Goal: Information Seeking & Learning: Check status

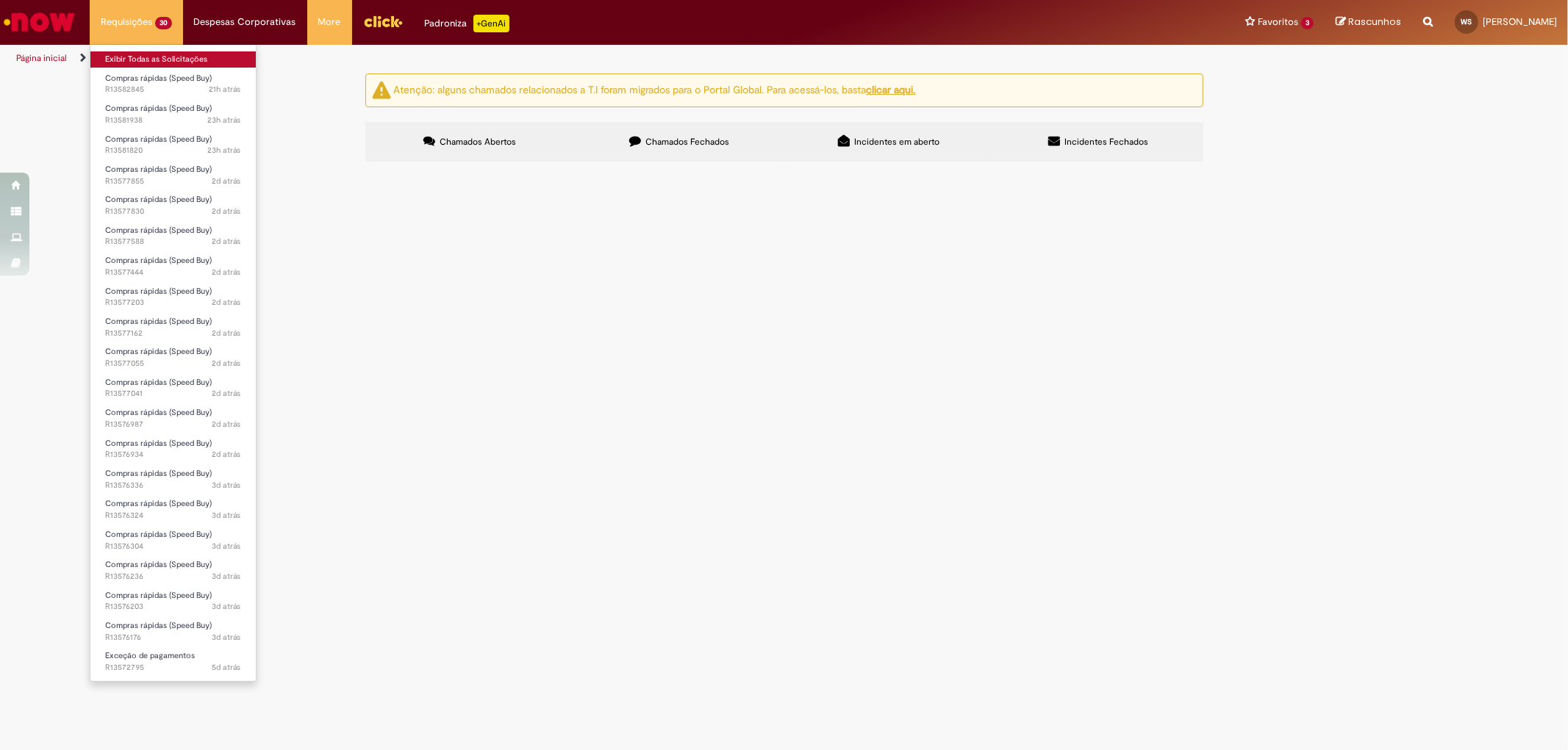
click at [141, 56] on link "Exibir Todas as Solicitações" at bounding box center [173, 60] width 165 height 16
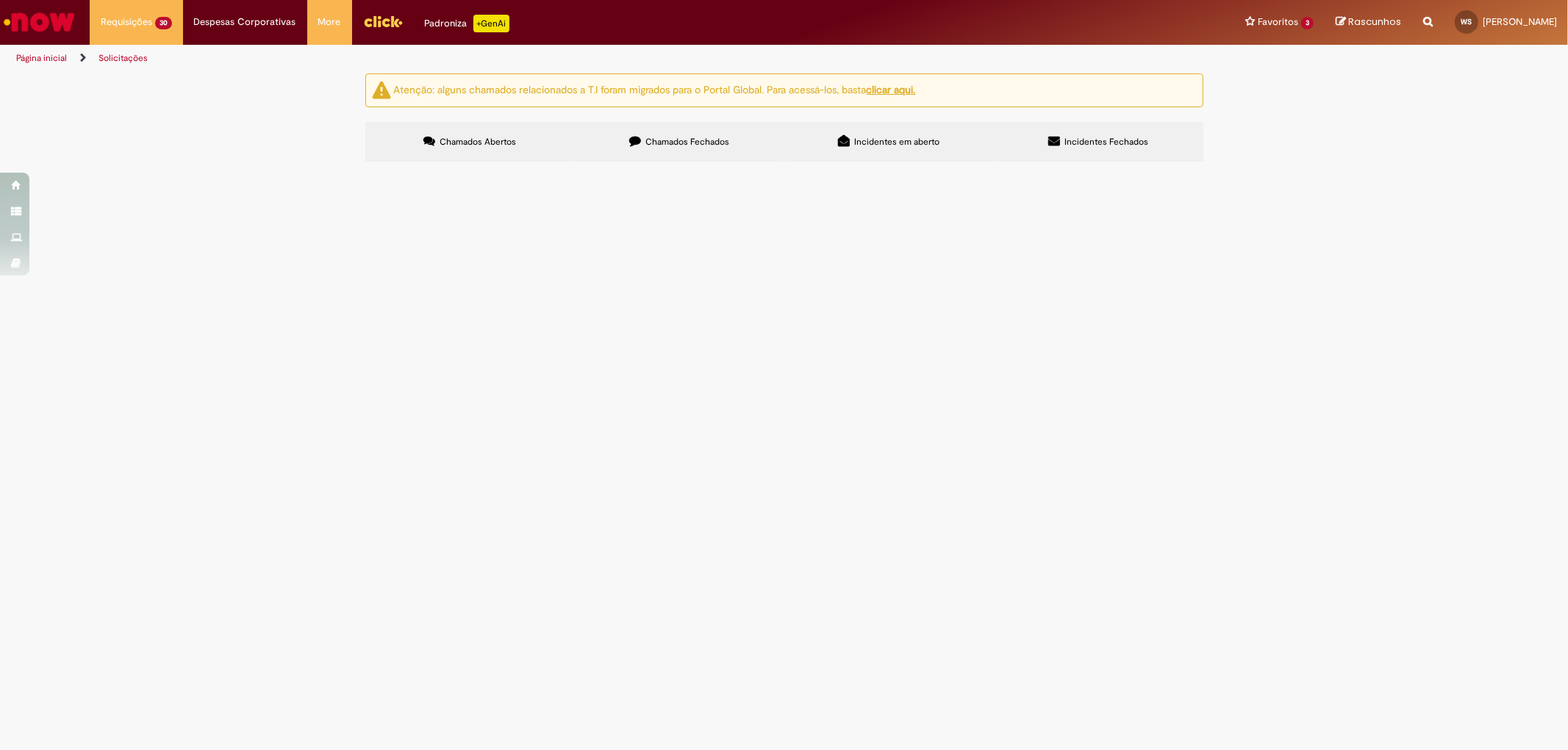
click at [322, 166] on div "Atenção: alguns chamados relacionados a T.I foram migrados para o Portal Global…" at bounding box center [784, 120] width 1568 height 93
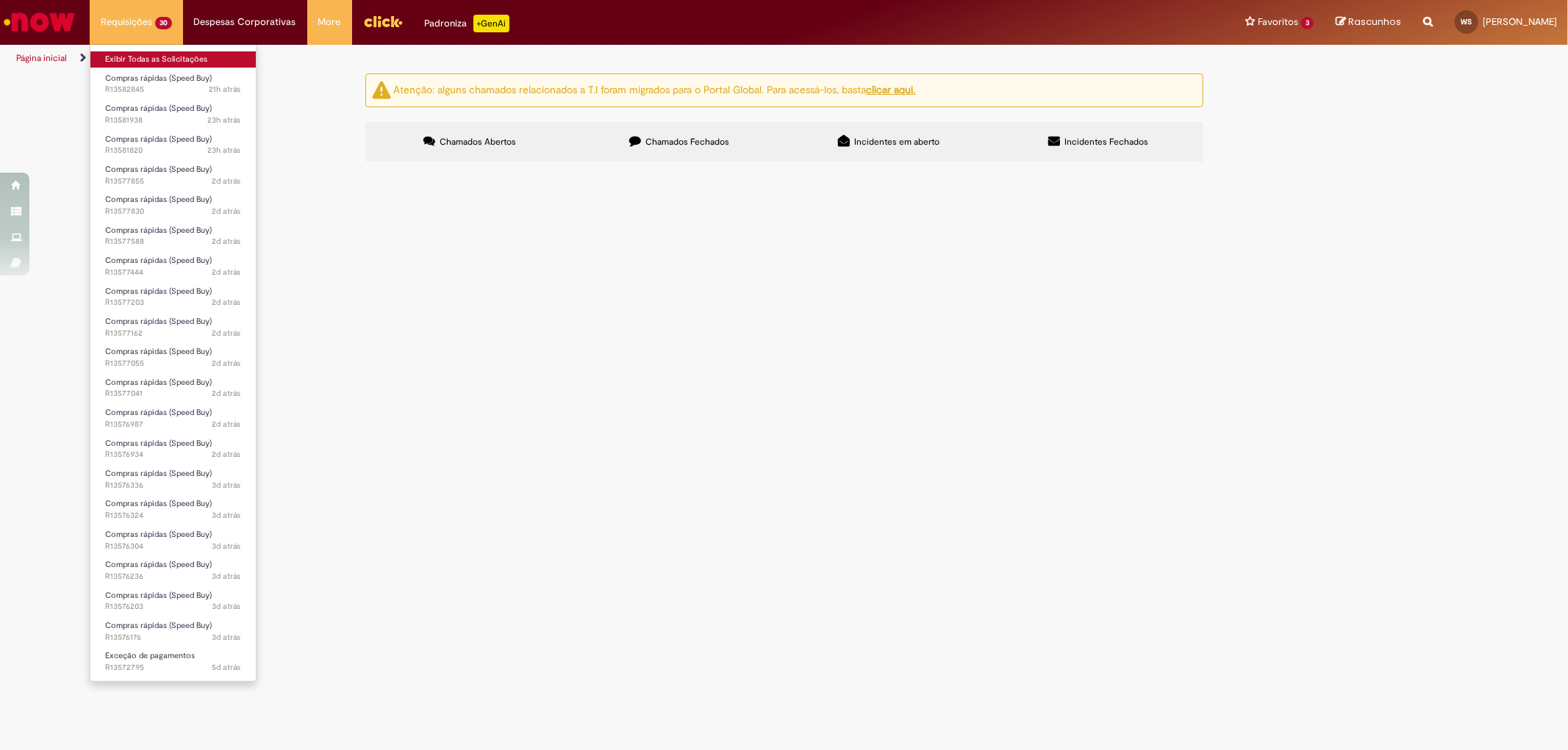
click at [164, 57] on link "Exibir Todas as Solicitações" at bounding box center [173, 60] width 165 height 16
click at [164, 56] on link "Exibir Todas as Solicitações" at bounding box center [173, 60] width 165 height 16
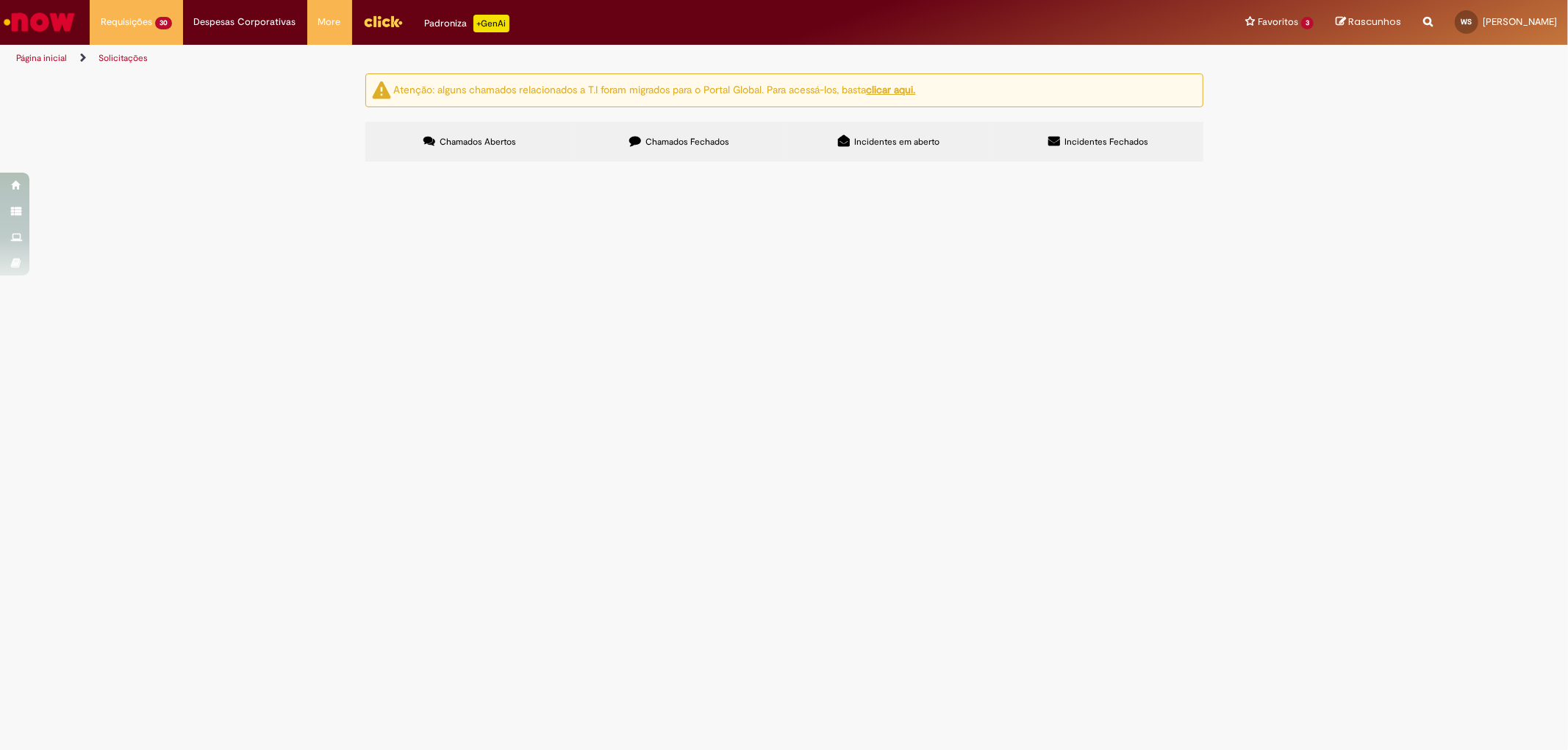
click at [0, 0] on span "Bom dia! Por favor, me ajudem a gerar o pedido de MATERIAIS DE LIMPEZA, do forn…" at bounding box center [0, 0] width 0 height 0
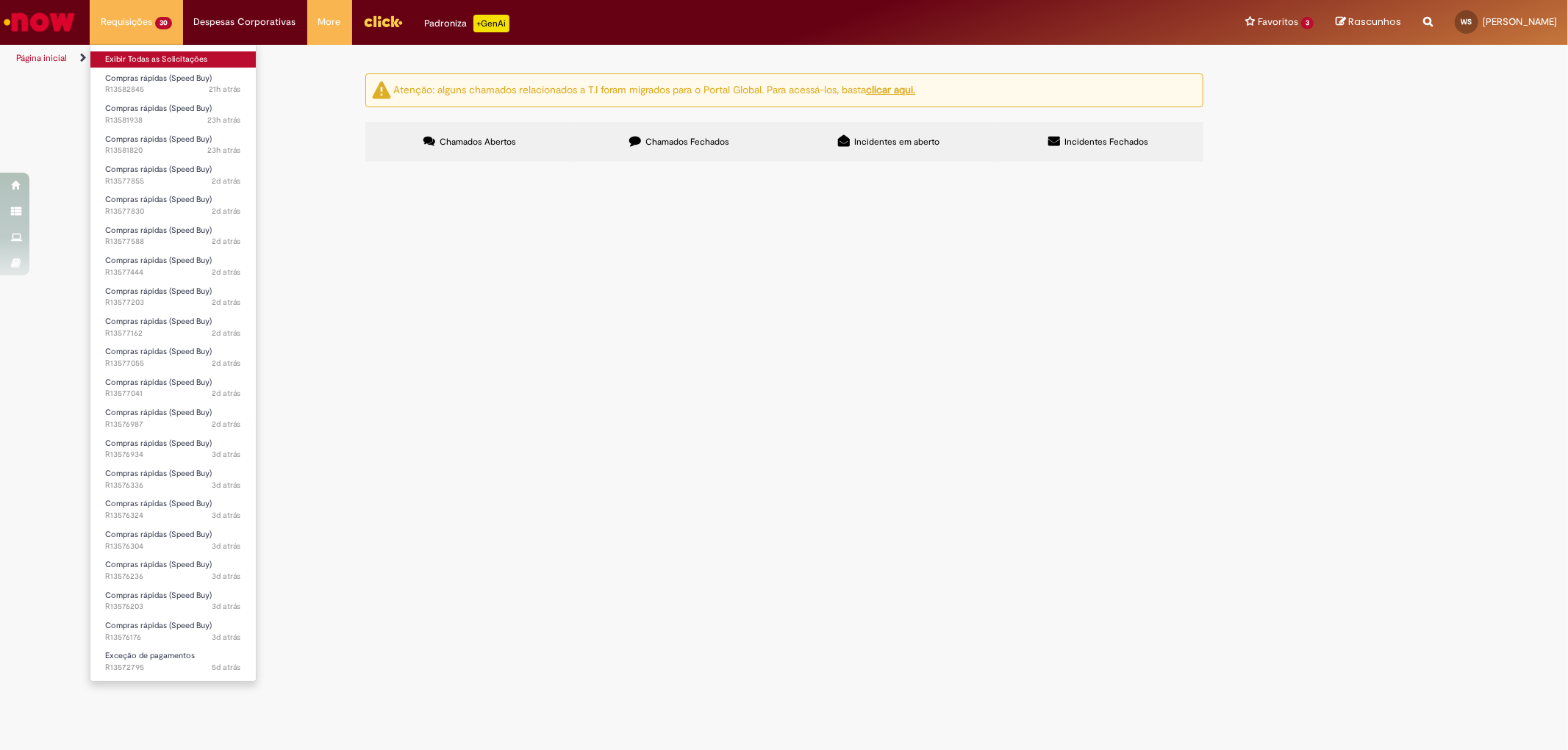
click at [158, 62] on link "Exibir Todas as Solicitações" at bounding box center [173, 60] width 165 height 16
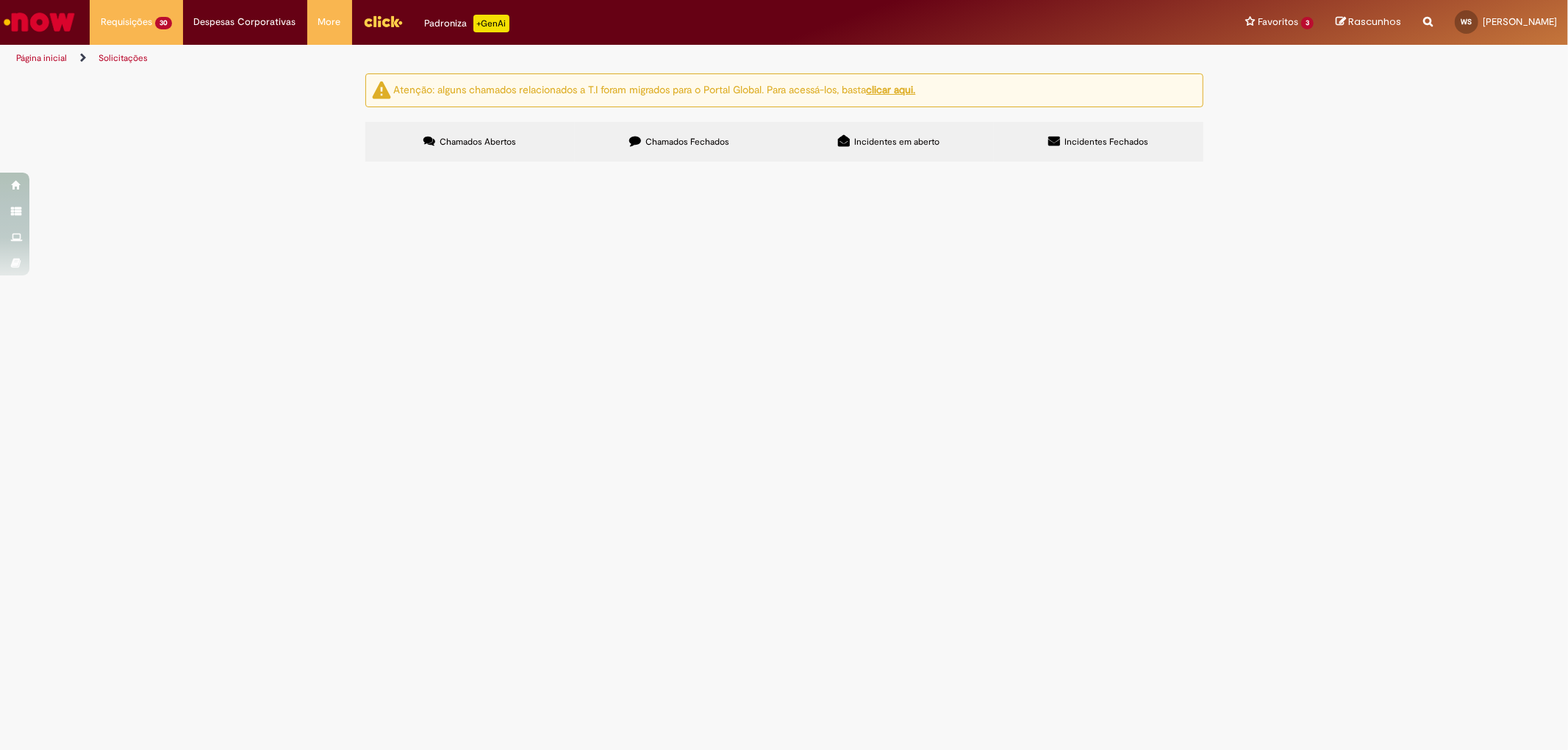
scroll to position [309, 0]
click at [0, 0] on span "Bom dia! Estou com esse fornecedor que precisa de antecipação de pagamento. Pod…" at bounding box center [0, 0] width 0 height 0
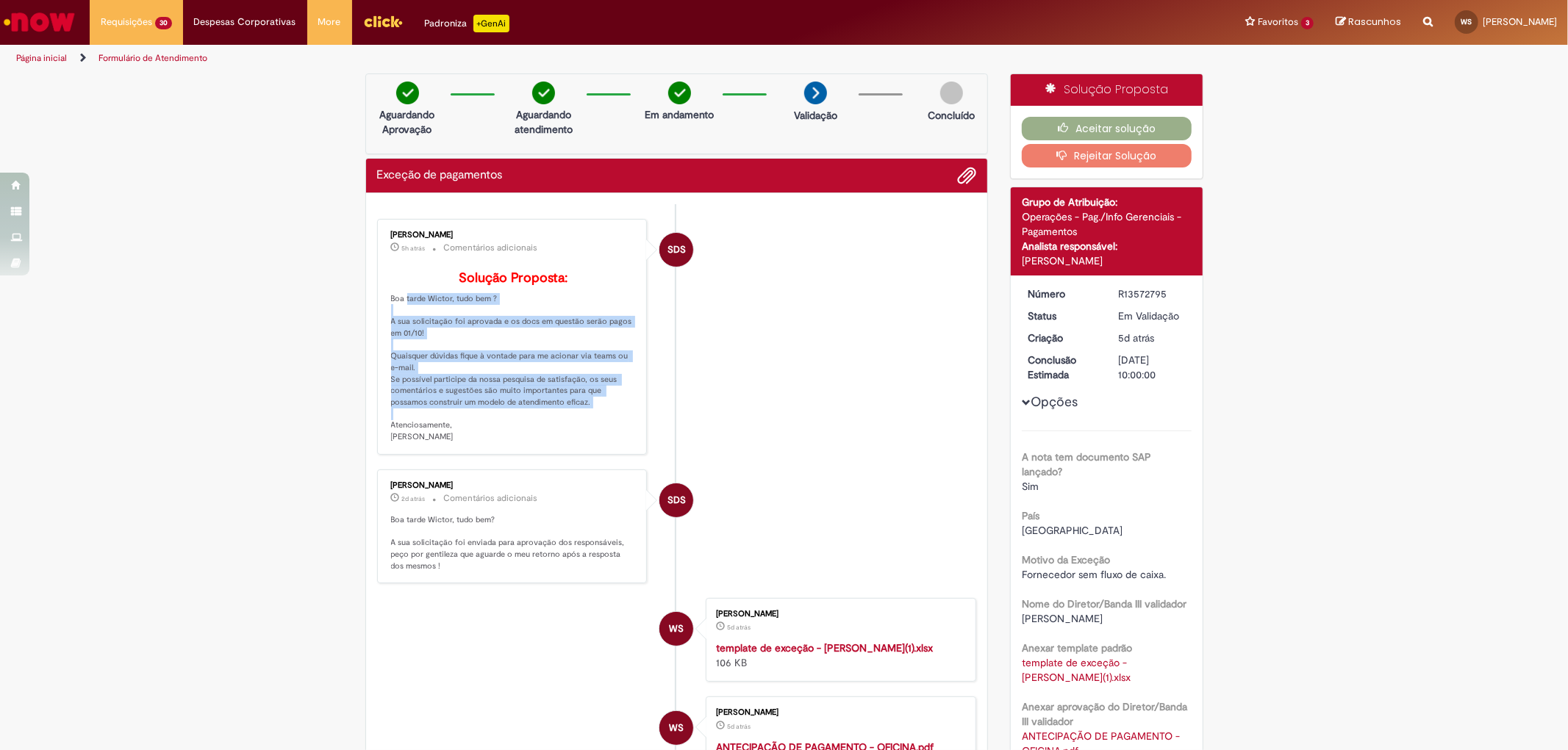
drag, startPoint x: 392, startPoint y: 322, endPoint x: 545, endPoint y: 426, distance: 185.0
click at [545, 426] on p "Solução Proposta: Boa tarde Wictor, tudo bem ? A sua solicitação foi aprovada e…" at bounding box center [514, 357] width 245 height 172
click at [520, 437] on p "Solução Proposta: Boa tarde Wictor, tudo bem ? A sua solicitação foi aprovada e…" at bounding box center [514, 357] width 245 height 172
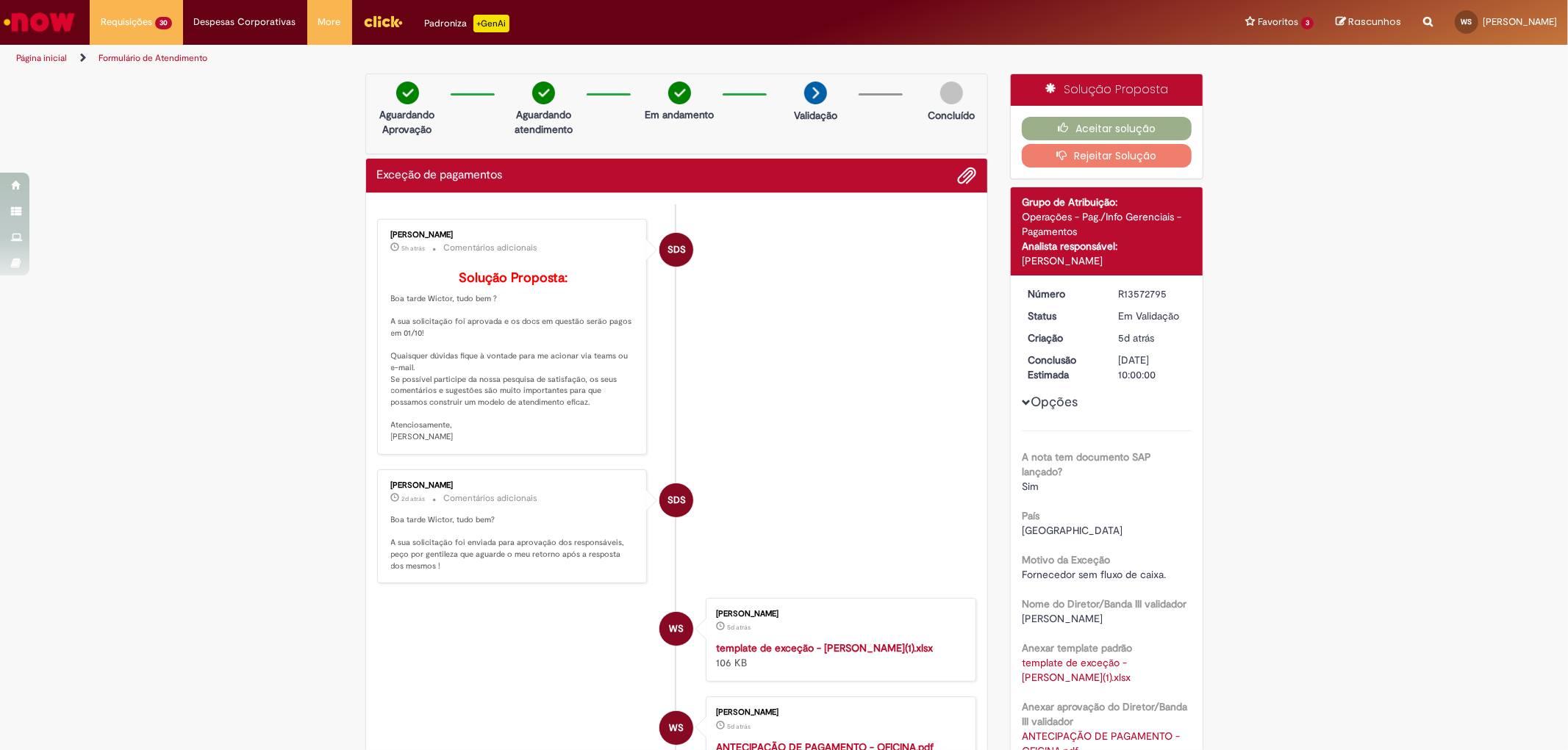
drag, startPoint x: 457, startPoint y: 468, endPoint x: 376, endPoint y: 324, distance: 165.2
click at [382, 324] on div "[PERSON_NAME] 5h atrás 5 horas atrás Comentários adicionais Solução Proposta: B…" at bounding box center [512, 337] width 262 height 227
click at [392, 312] on p "Solução Proposta: Boa tarde Wictor, tudo bem ? A sua solicitação foi aprovada e…" at bounding box center [514, 357] width 245 height 172
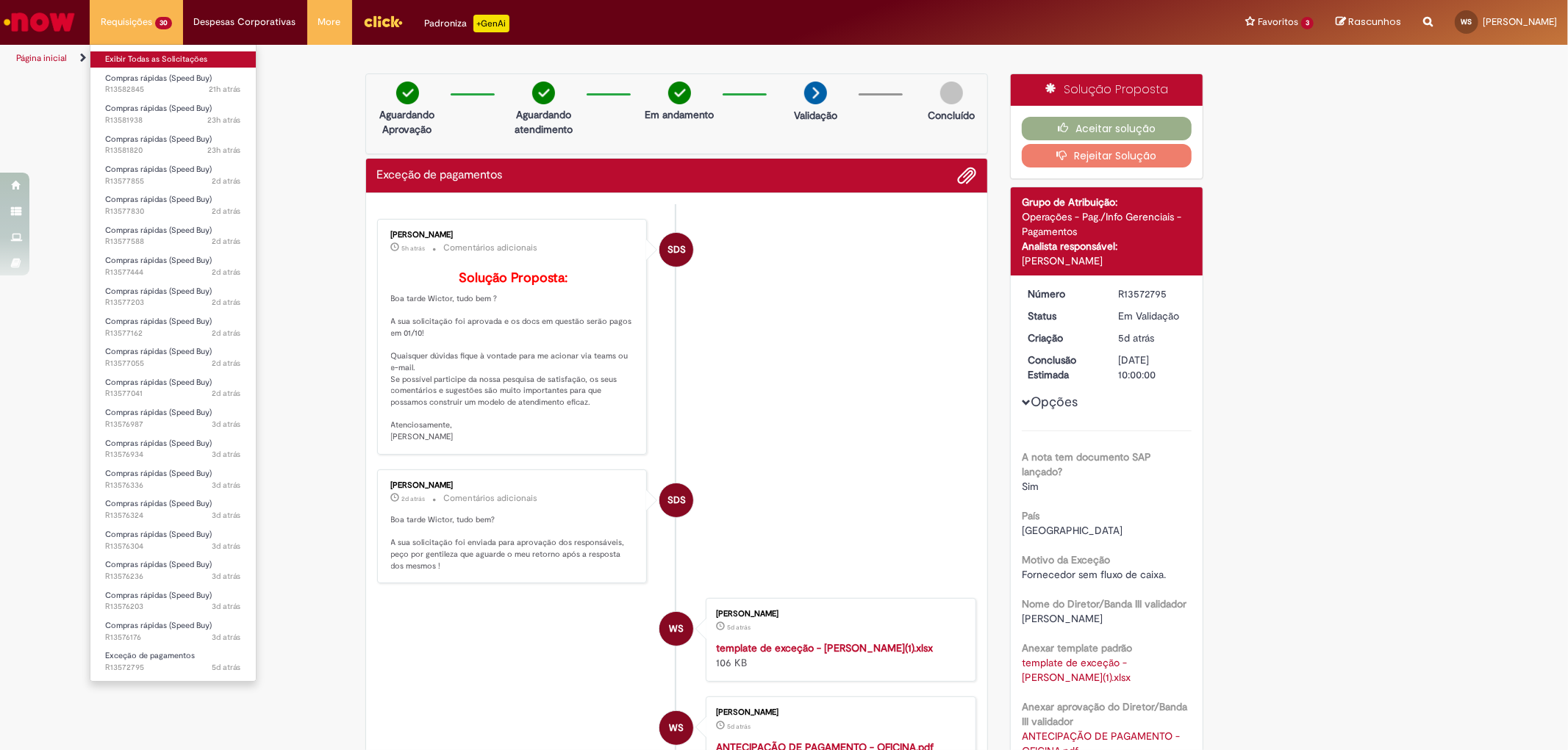
click at [142, 59] on link "Exibir Todas as Solicitações" at bounding box center [173, 60] width 165 height 16
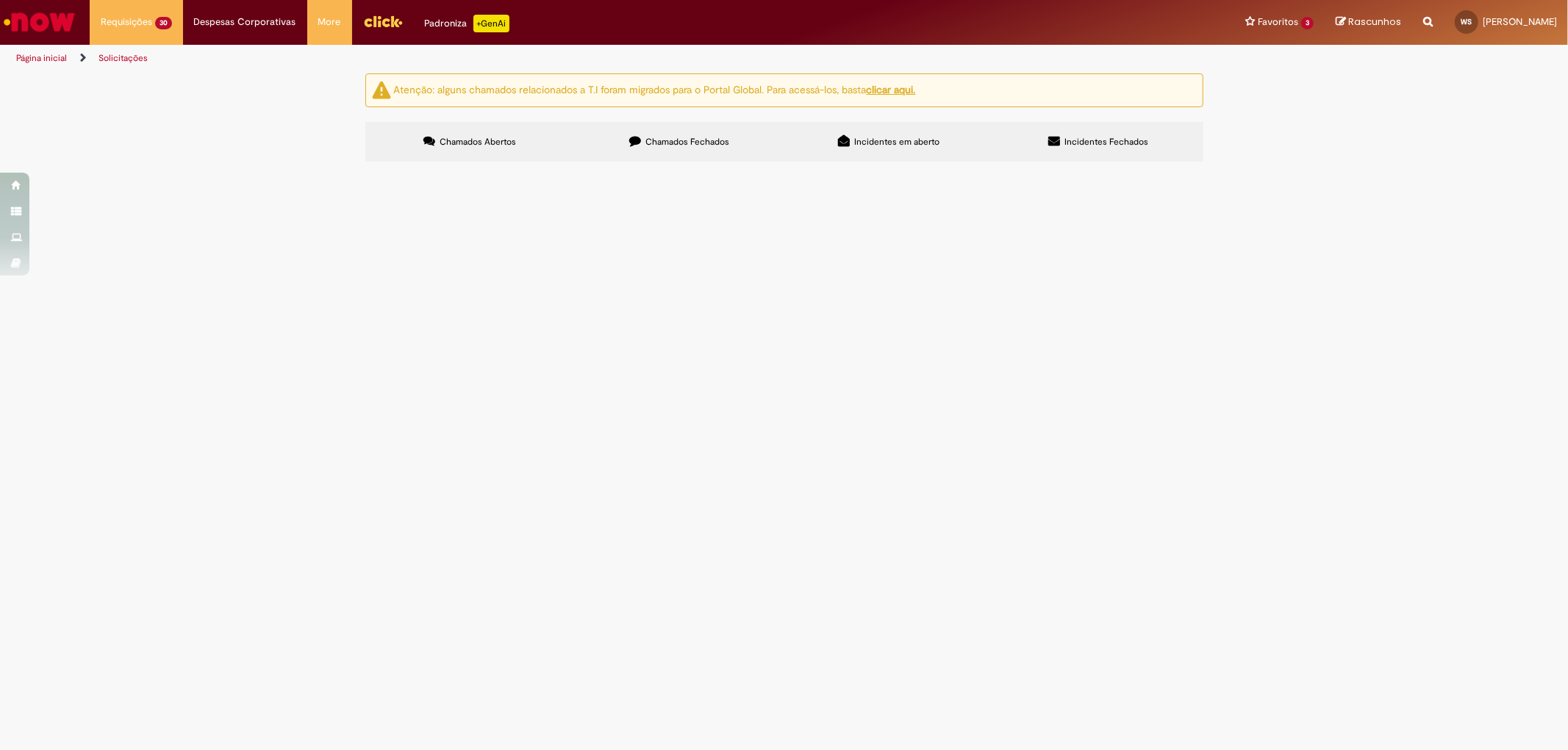
scroll to position [309, 0]
click at [0, 0] on link "2" at bounding box center [0, 0] width 0 height 0
drag, startPoint x: 787, startPoint y: 217, endPoint x: 406, endPoint y: 117, distance: 393.9
click at [444, 122] on div "Chamados Abertos Chamados Fechados Incidentes em aberto Incidentes Fechados Ite…" at bounding box center [784, 122] width 838 height 0
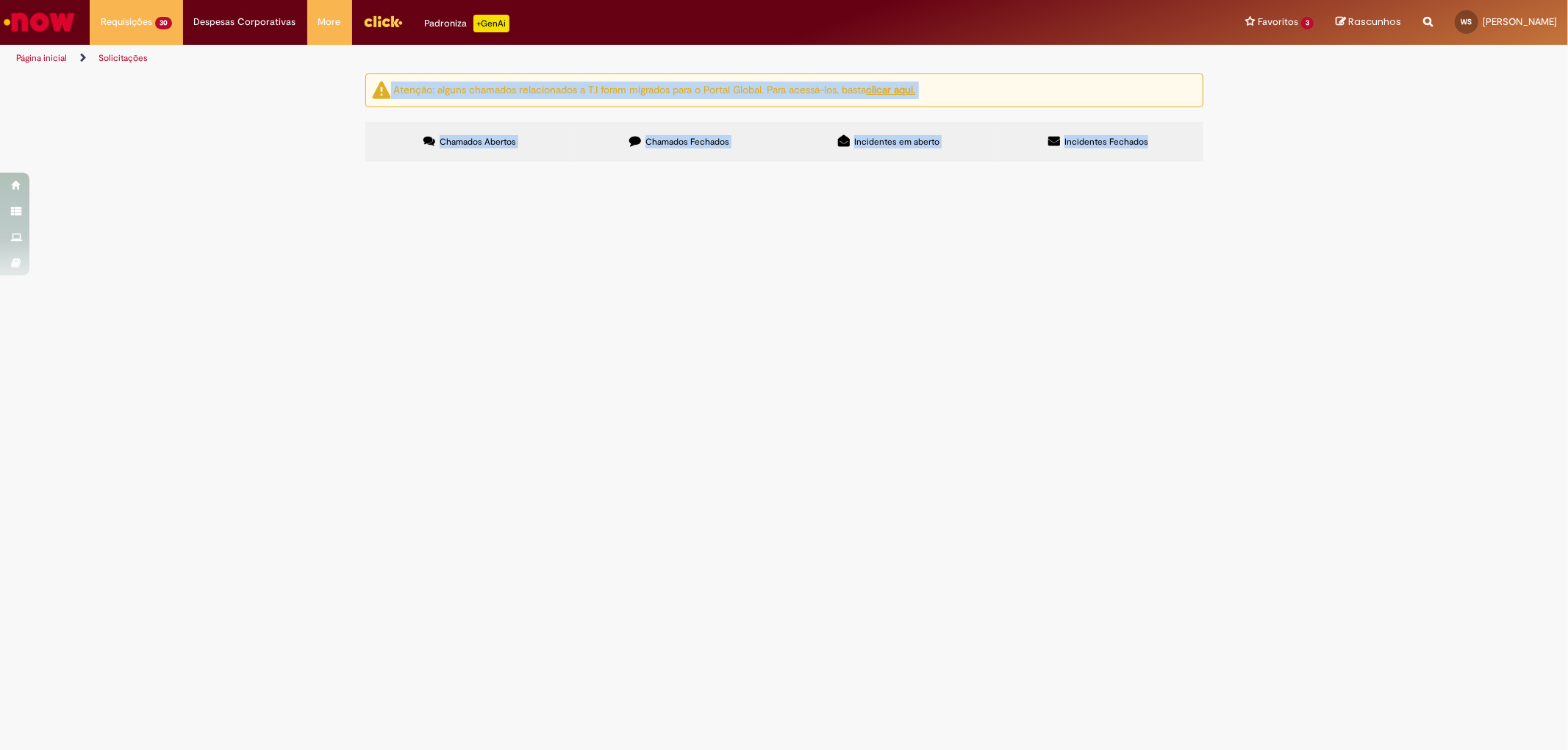
drag, startPoint x: 355, startPoint y: 84, endPoint x: 885, endPoint y: 729, distance: 834.8
click at [885, 165] on div "Atenção: alguns chamados relacionados a T.I foram migrados para o Portal Global…" at bounding box center [784, 120] width 860 height 92
click at [1224, 166] on div "Atenção: alguns chamados relacionados a T.I foram migrados para o Portal Global…" at bounding box center [784, 120] width 1568 height 93
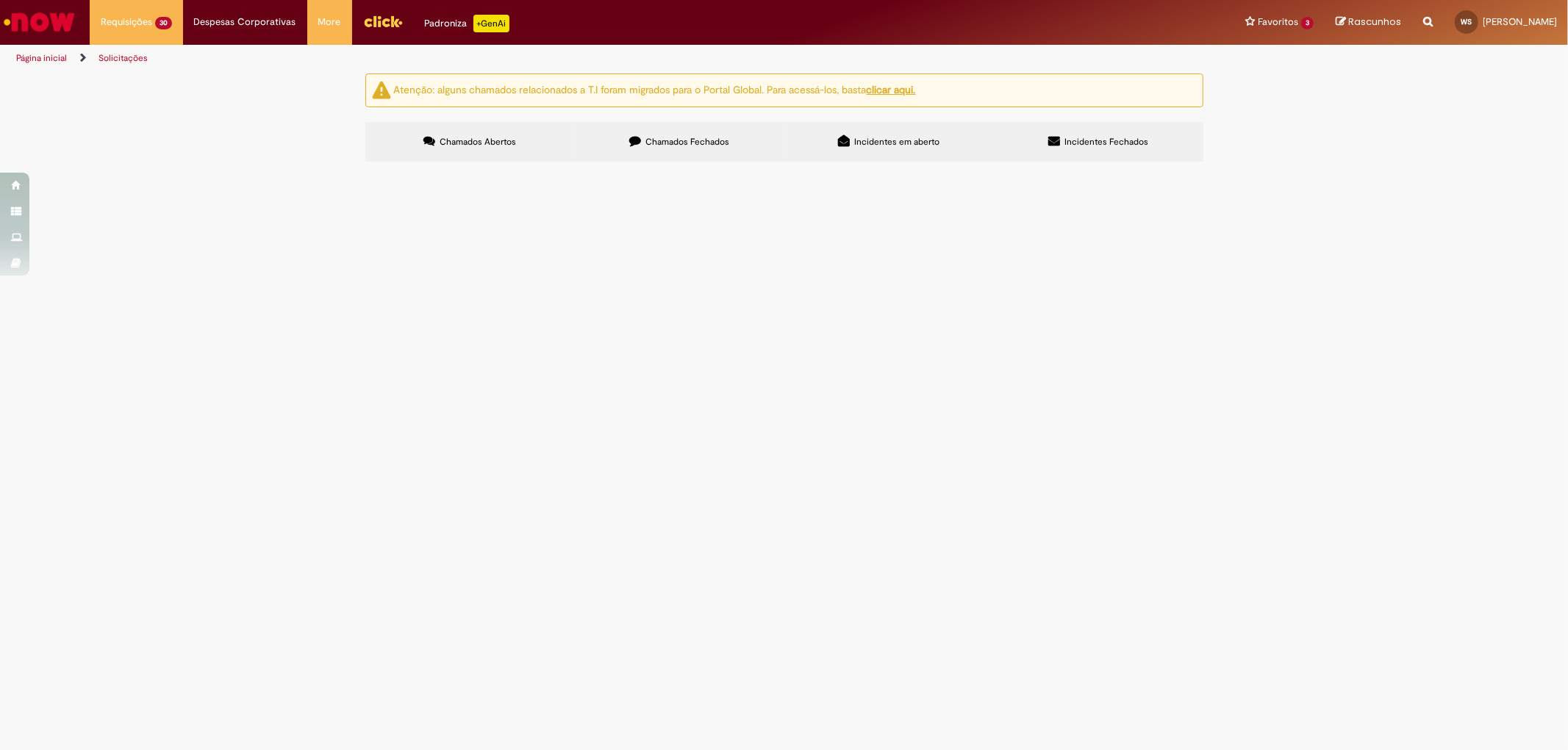
drag, startPoint x: 1224, startPoint y: 708, endPoint x: 297, endPoint y: 94, distance: 1111.9
click at [297, 94] on div "Atenção: alguns chamados relacionados a T.I foram migrados para o Portal Global…" at bounding box center [784, 120] width 1568 height 93
click at [364, 104] on div "Atenção: alguns chamados relacionados a T.I foram migrados para o Portal Global…" at bounding box center [784, 120] width 860 height 92
click at [1288, 143] on div "Atenção: alguns chamados relacionados a T.I foram migrados para o Portal Global…" at bounding box center [784, 120] width 1568 height 93
click at [0, 0] on span "Bom dia! Tudo bem? Gostaria de emitir novamente uma NF de venda de sucata de co…" at bounding box center [0, 0] width 0 height 0
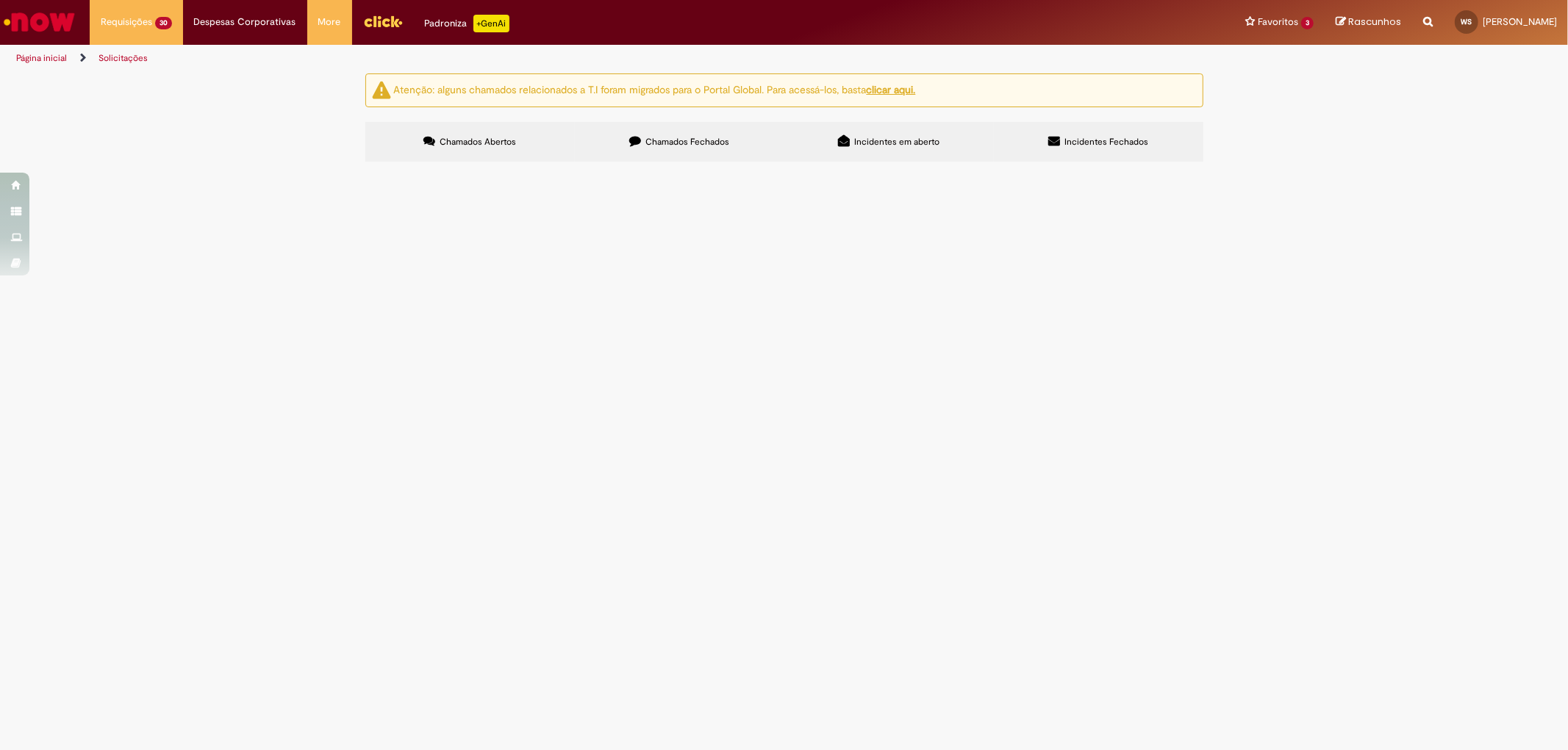
scroll to position [309, 0]
click at [0, 0] on link "2" at bounding box center [0, 0] width 0 height 0
click at [0, 0] on td "Modificar Prazo Fornecedor Exclusivo PSS" at bounding box center [0, 0] width 0 height 0
click at [0, 0] on td at bounding box center [0, 0] width 0 height 0
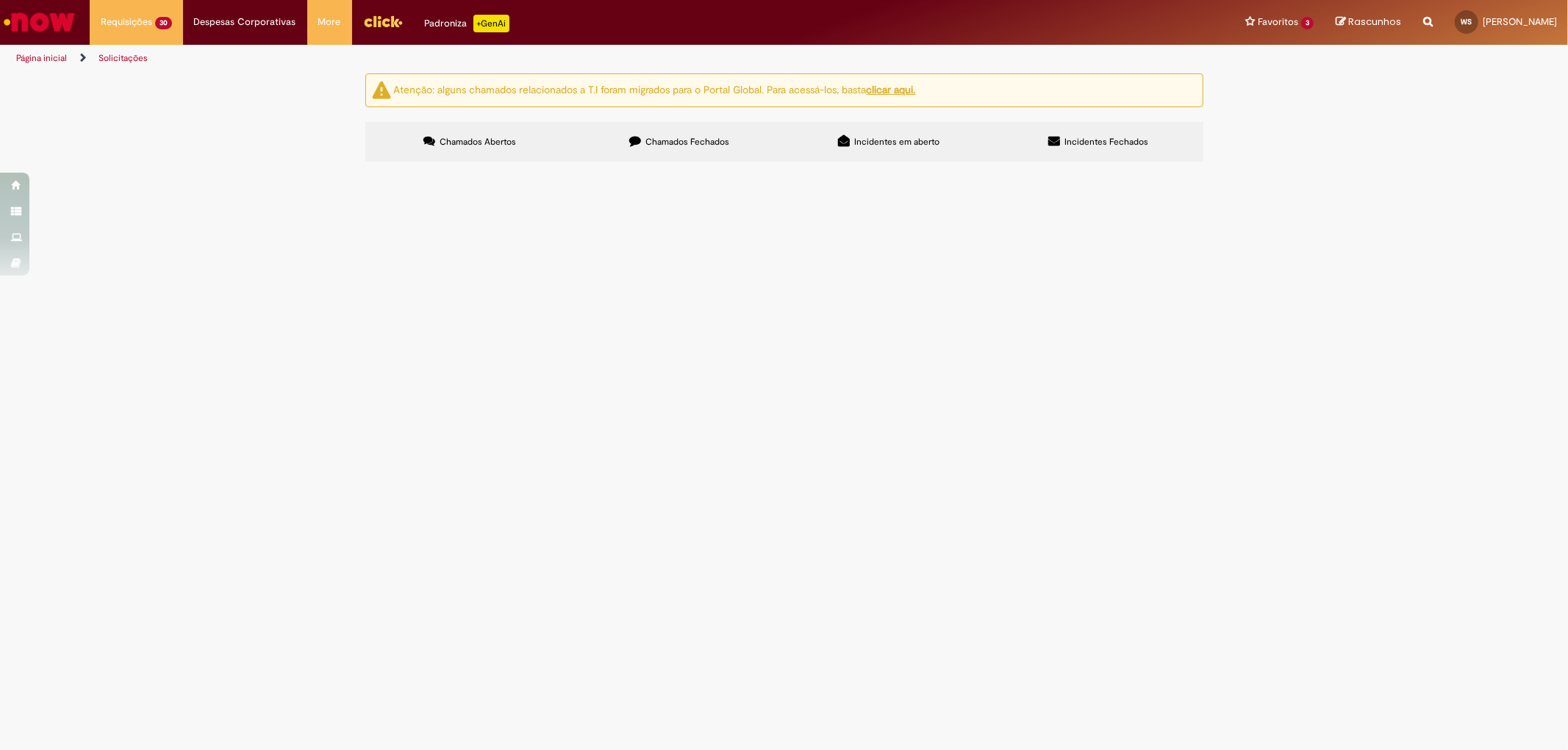
click at [0, 0] on td at bounding box center [0, 0] width 0 height 0
click at [0, 0] on span "Modificar Prazo Fornecedor Exclusivo PSS" at bounding box center [0, 0] width 0 height 0
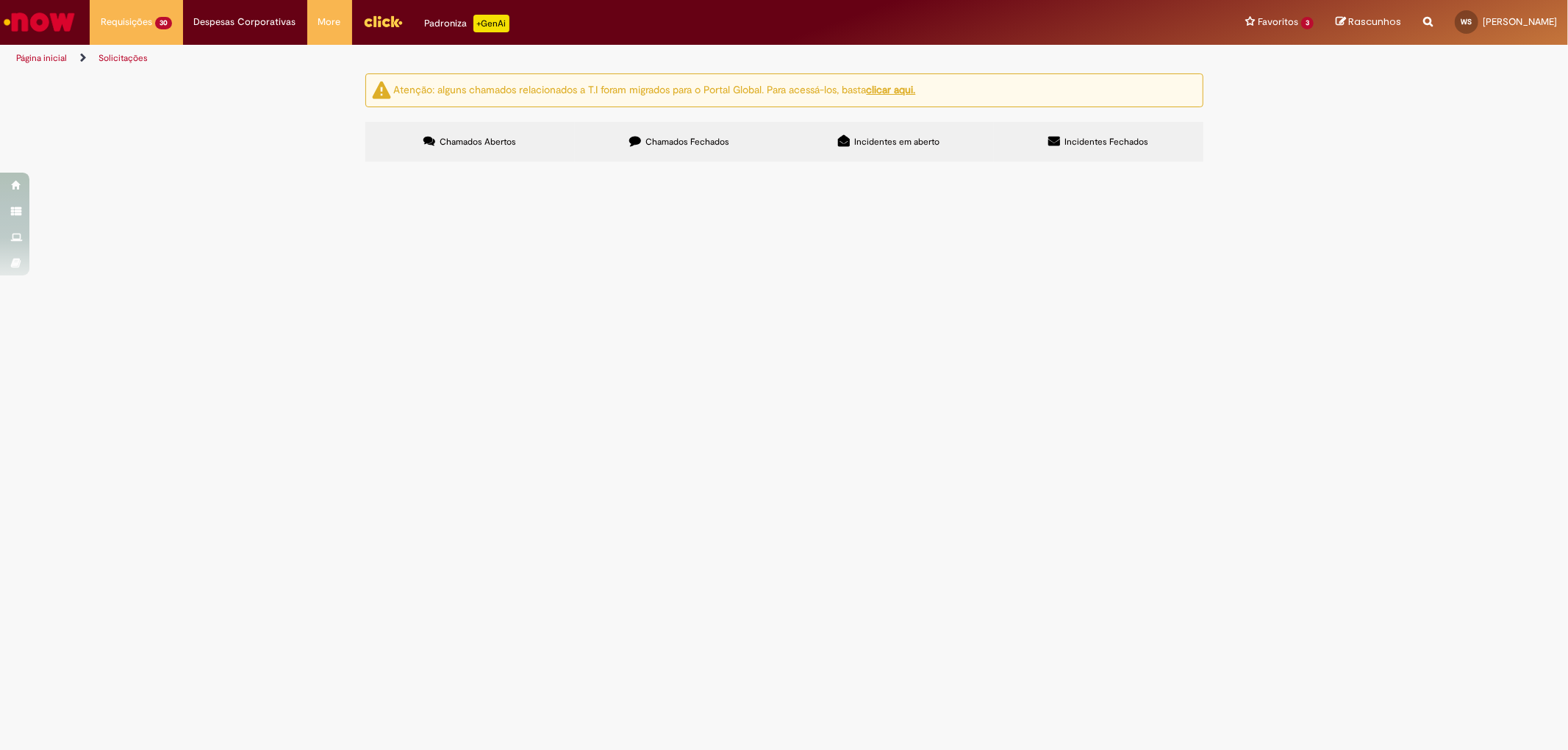
scroll to position [309, 0]
click at [0, 0] on link "2" at bounding box center [0, 0] width 0 height 0
click at [0, 0] on span "Modificar Prazo Fornecedor Exclusivo PSS" at bounding box center [0, 0] width 0 height 0
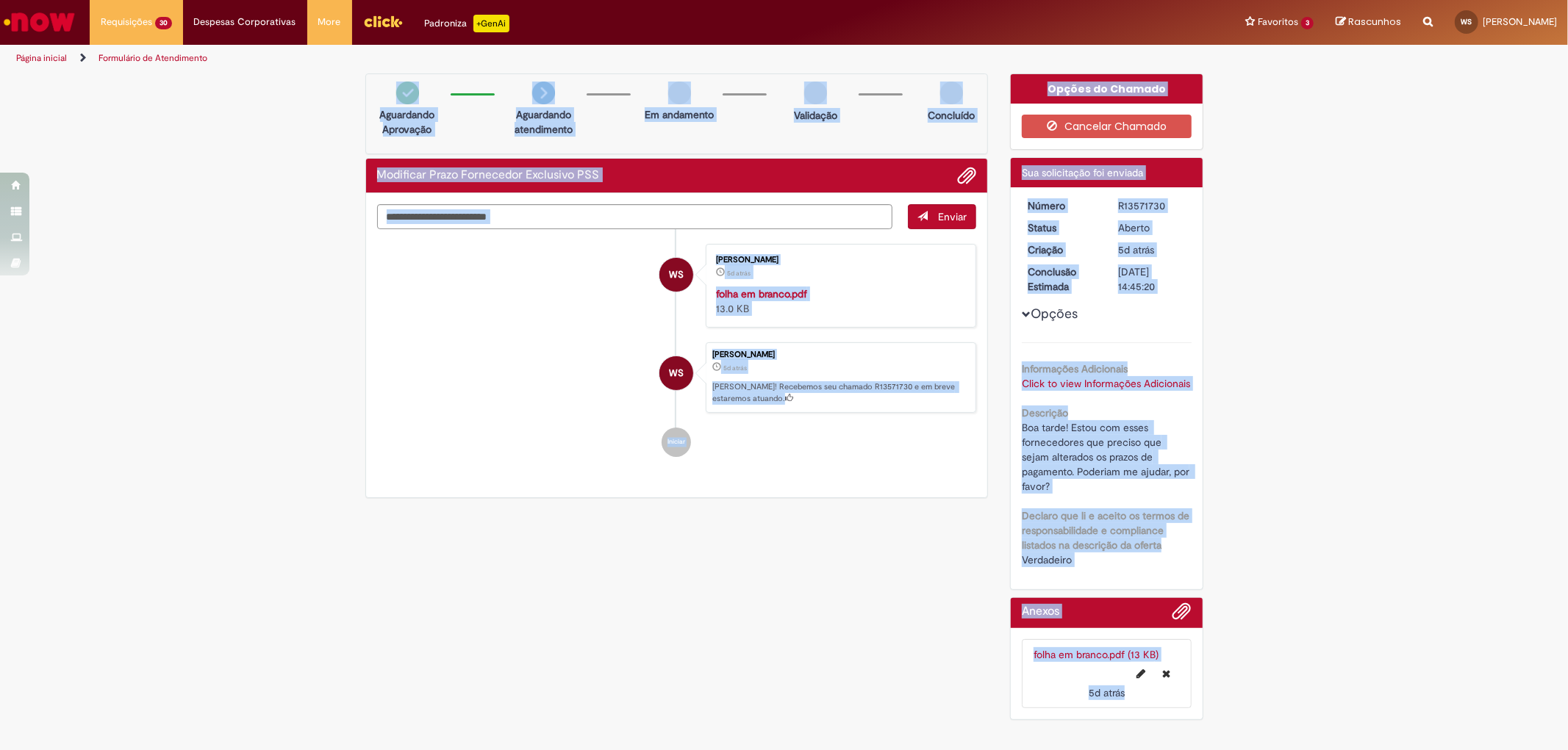
drag, startPoint x: 1235, startPoint y: 708, endPoint x: 343, endPoint y: 70, distance: 1096.7
click at [343, 70] on div "Pular para o conteúdo da página Requisições 30 Exibir Todas as Solicitações Com…" at bounding box center [784, 375] width 1568 height 750
click at [327, 144] on div "Verificar Código de Barras Aguardando Aprovação Aguardando atendimento Em andam…" at bounding box center [784, 400] width 1568 height 654
